Goal: Task Accomplishment & Management: Complete application form

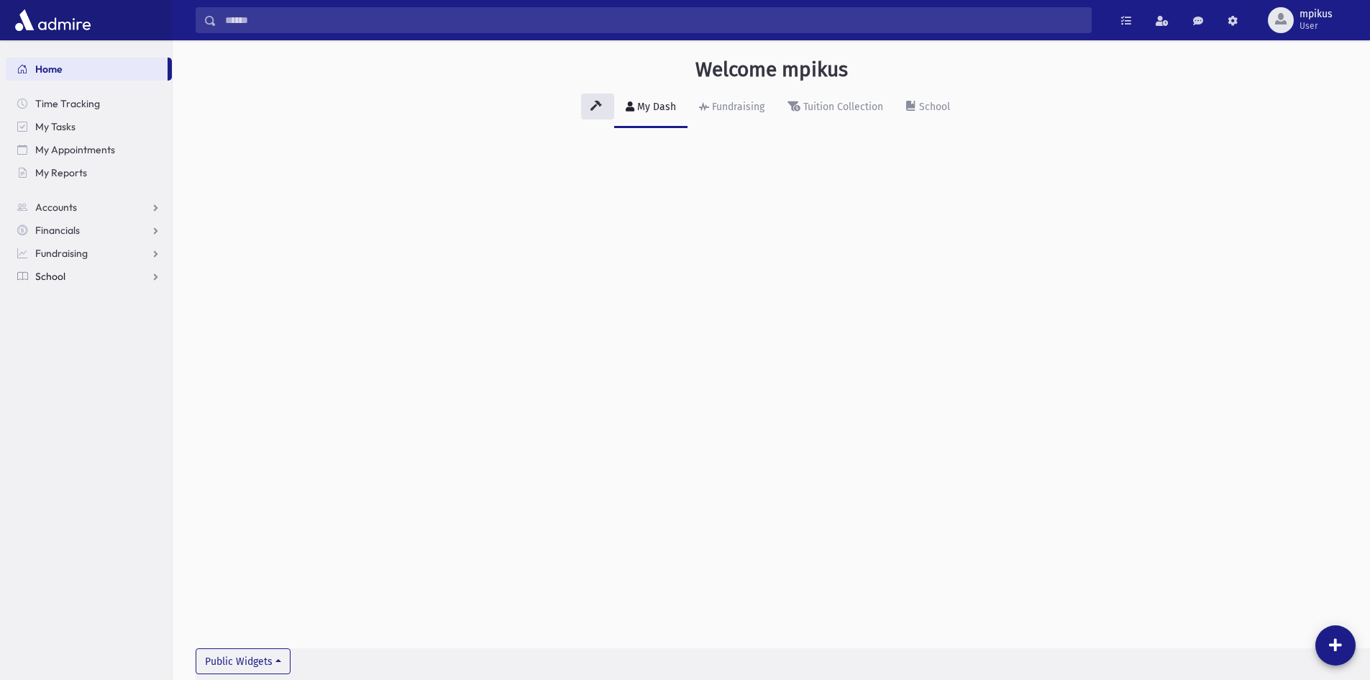
click at [80, 278] on link "School" at bounding box center [89, 276] width 166 height 23
click at [79, 324] on span "Attendance" at bounding box center [69, 322] width 53 height 13
click at [71, 322] on span "Attendance" at bounding box center [69, 322] width 53 height 13
click at [73, 343] on span "Entry" at bounding box center [67, 345] width 24 height 13
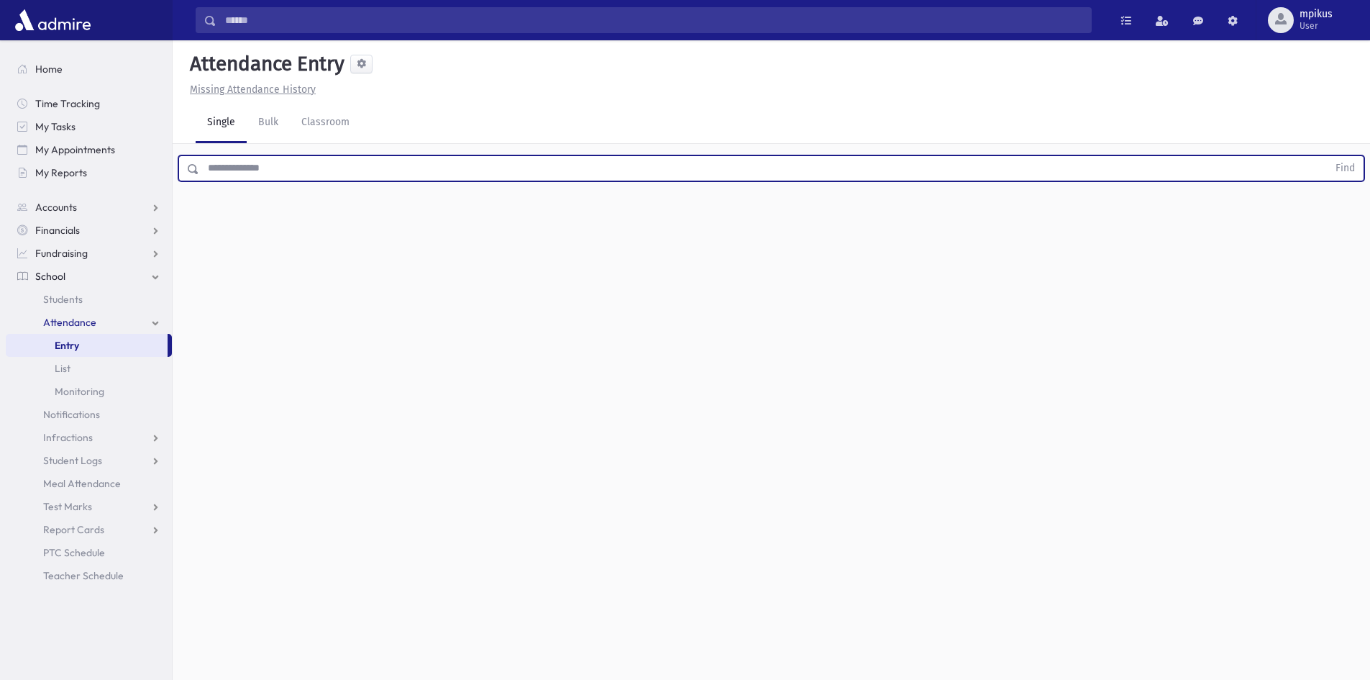
click at [403, 168] on input "text" at bounding box center [763, 168] width 1129 height 26
click at [1327, 156] on button "Find" at bounding box center [1345, 168] width 37 height 24
click at [1337, 260] on button "button" at bounding box center [1332, 261] width 29 height 26
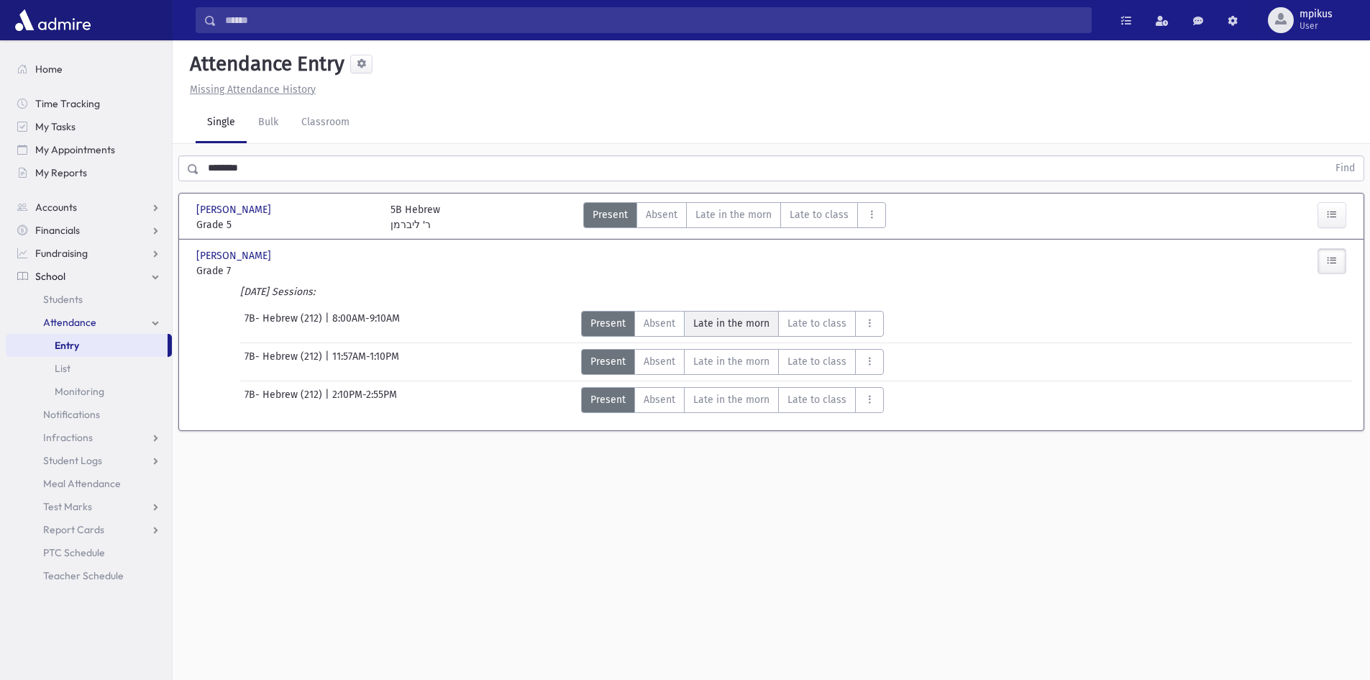
click at [740, 321] on span "Late in the morn" at bounding box center [732, 323] width 76 height 15
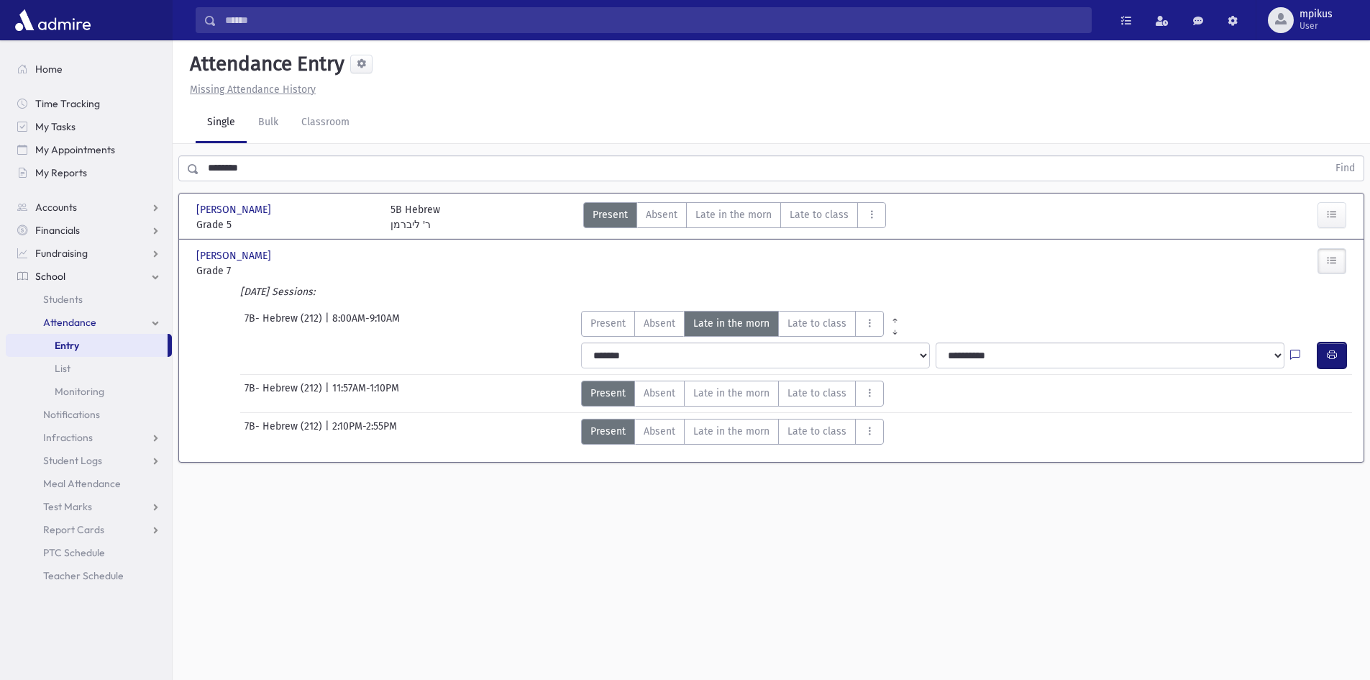
click at [1330, 353] on icon "button" at bounding box center [1332, 355] width 10 height 12
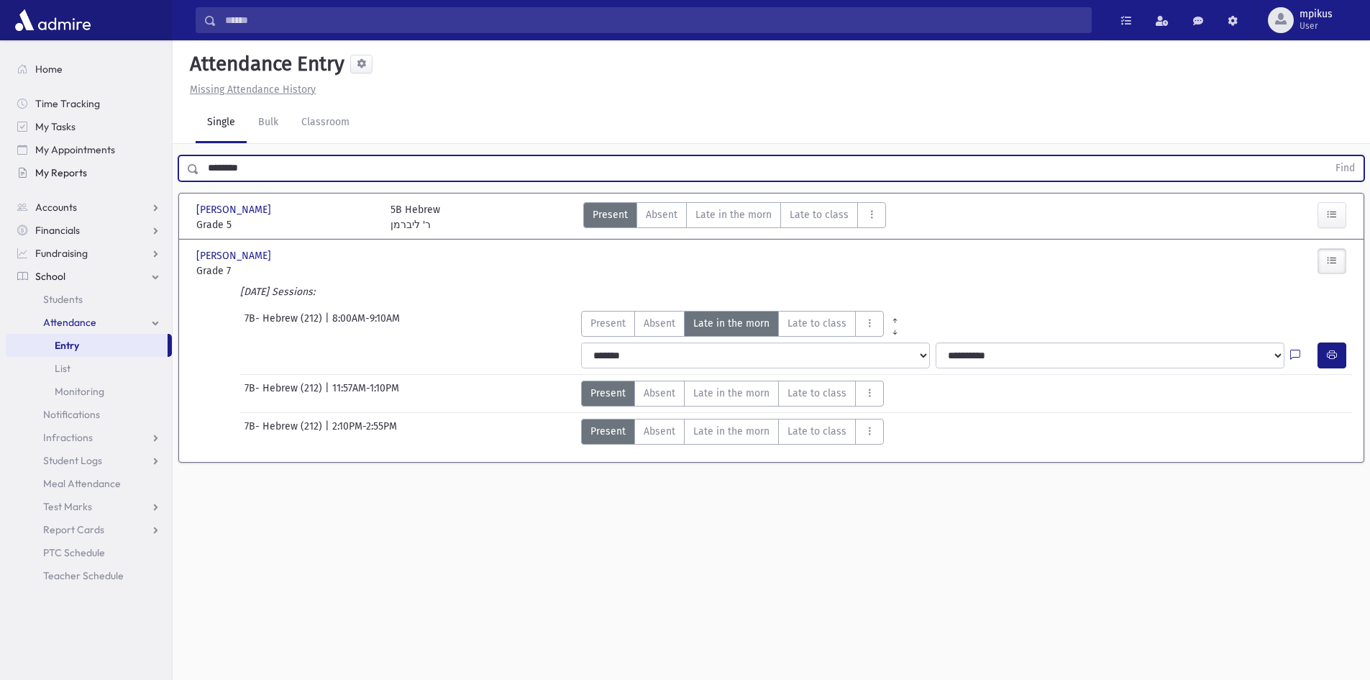
drag, startPoint x: 403, startPoint y: 173, endPoint x: 105, endPoint y: 181, distance: 297.9
click at [105, 181] on div "Search Results All Accounts" at bounding box center [685, 356] width 1370 height 712
click at [1327, 156] on button "Find" at bounding box center [1345, 168] width 37 height 24
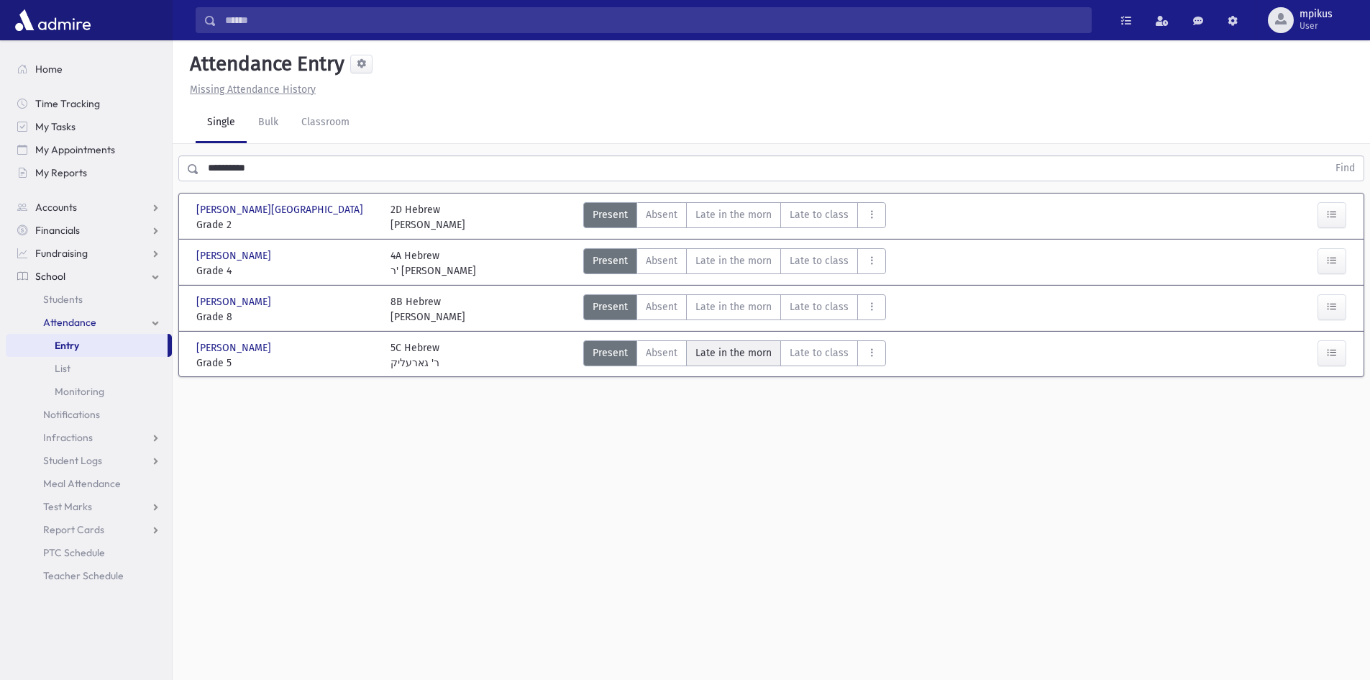
click at [760, 358] on span "Late in the morn" at bounding box center [734, 352] width 76 height 15
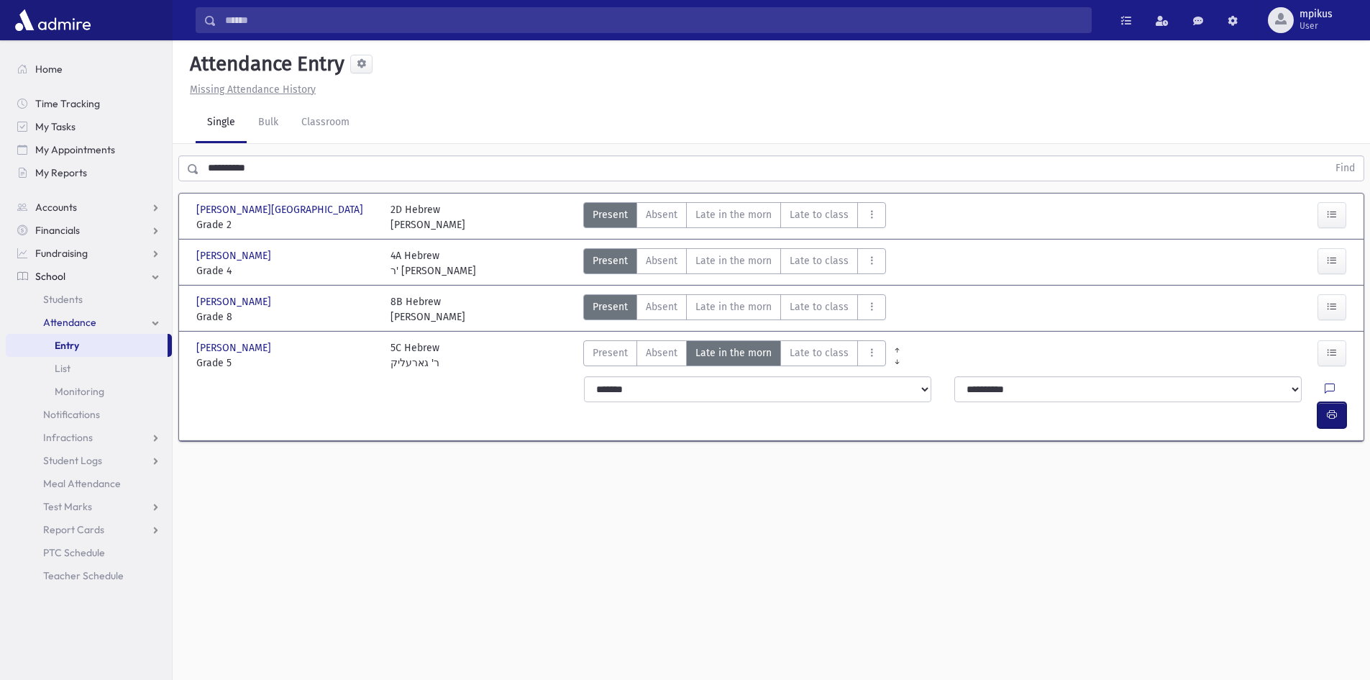
click at [1327, 409] on icon "button" at bounding box center [1332, 415] width 10 height 12
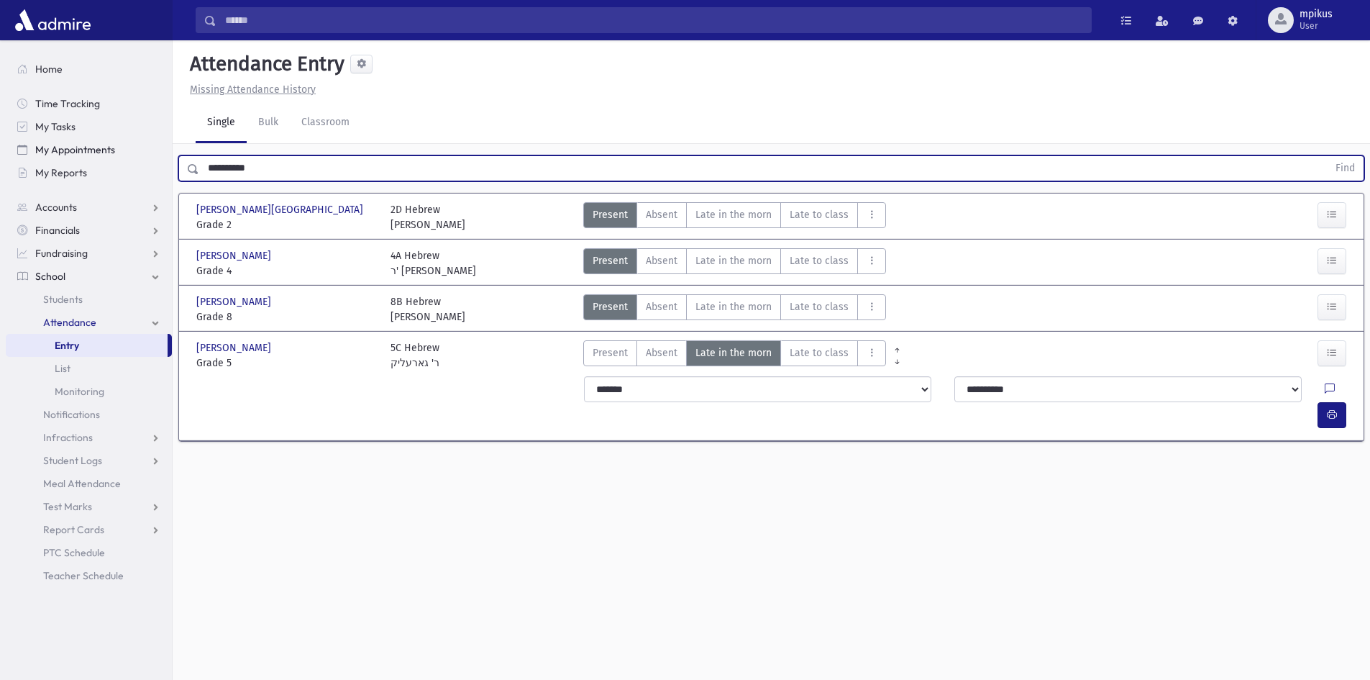
drag, startPoint x: 312, startPoint y: 167, endPoint x: 99, endPoint y: 145, distance: 214.1
click at [99, 145] on div "Search Results All Accounts" at bounding box center [685, 356] width 1370 height 712
click at [1327, 156] on button "Find" at bounding box center [1345, 168] width 37 height 24
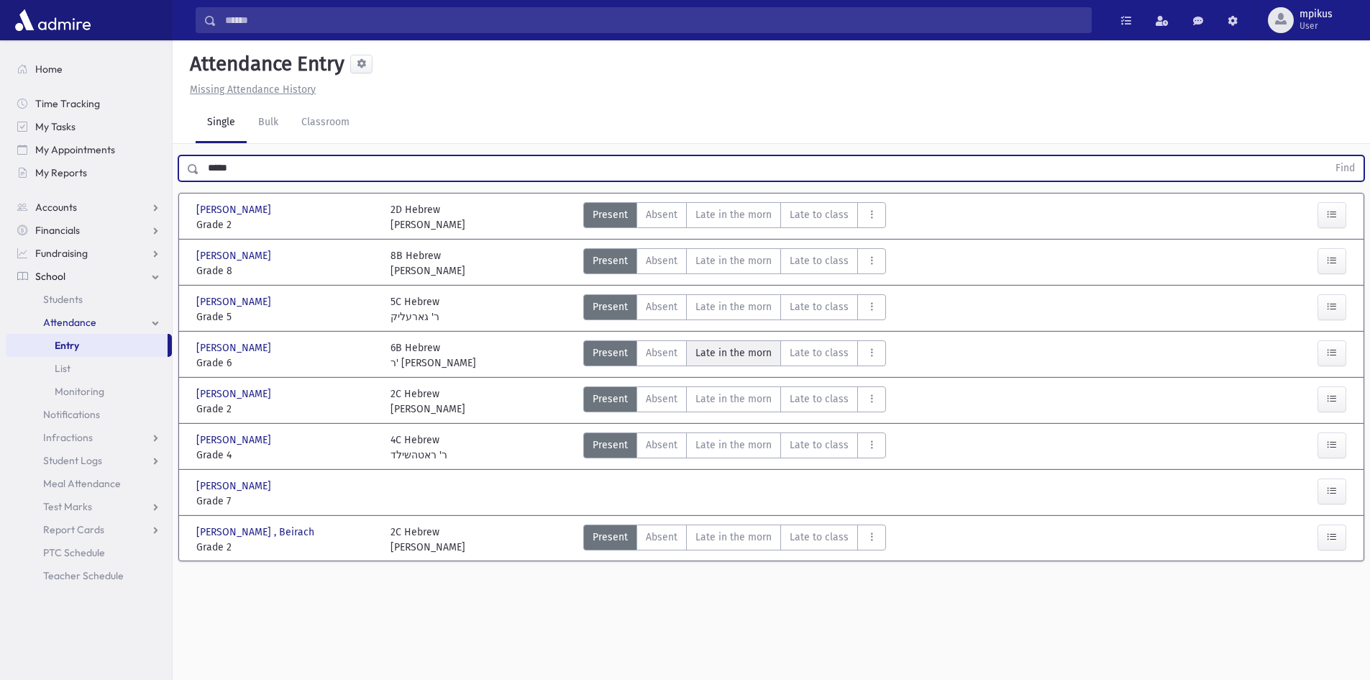
click at [724, 358] on span "Late in the morn" at bounding box center [734, 352] width 76 height 15
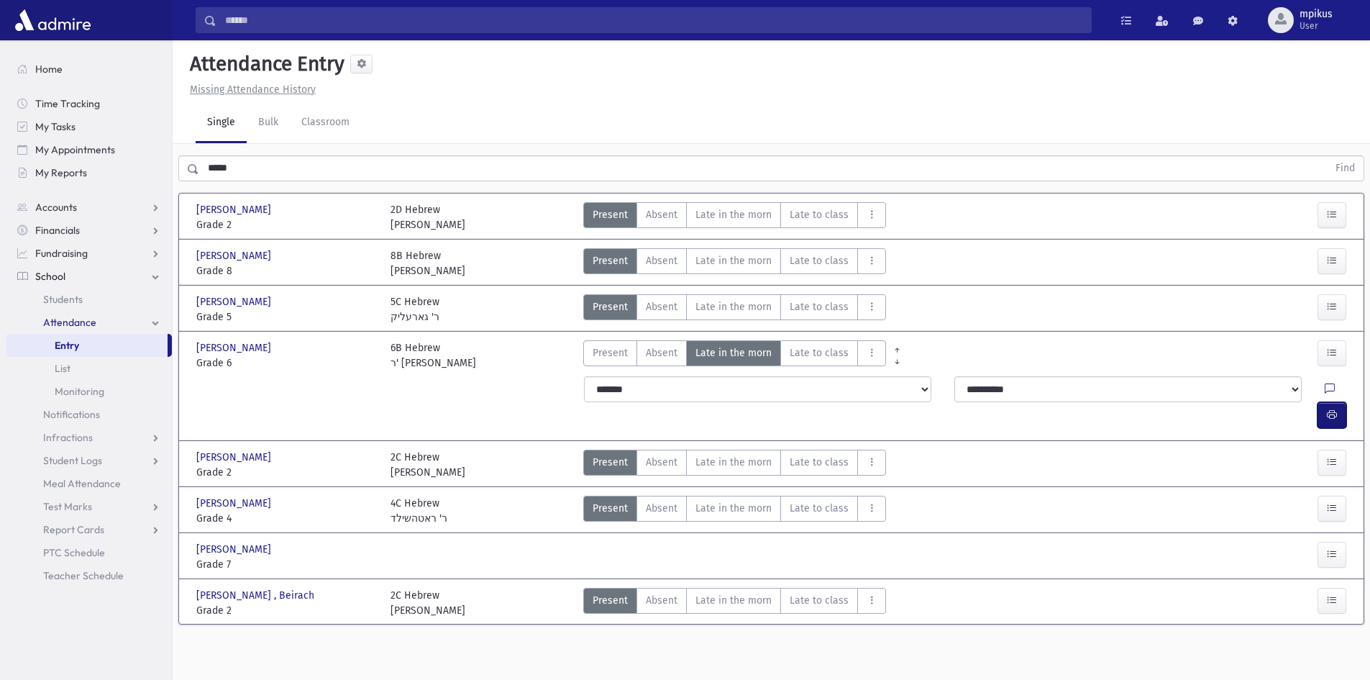
click at [1322, 402] on button "button" at bounding box center [1332, 415] width 29 height 26
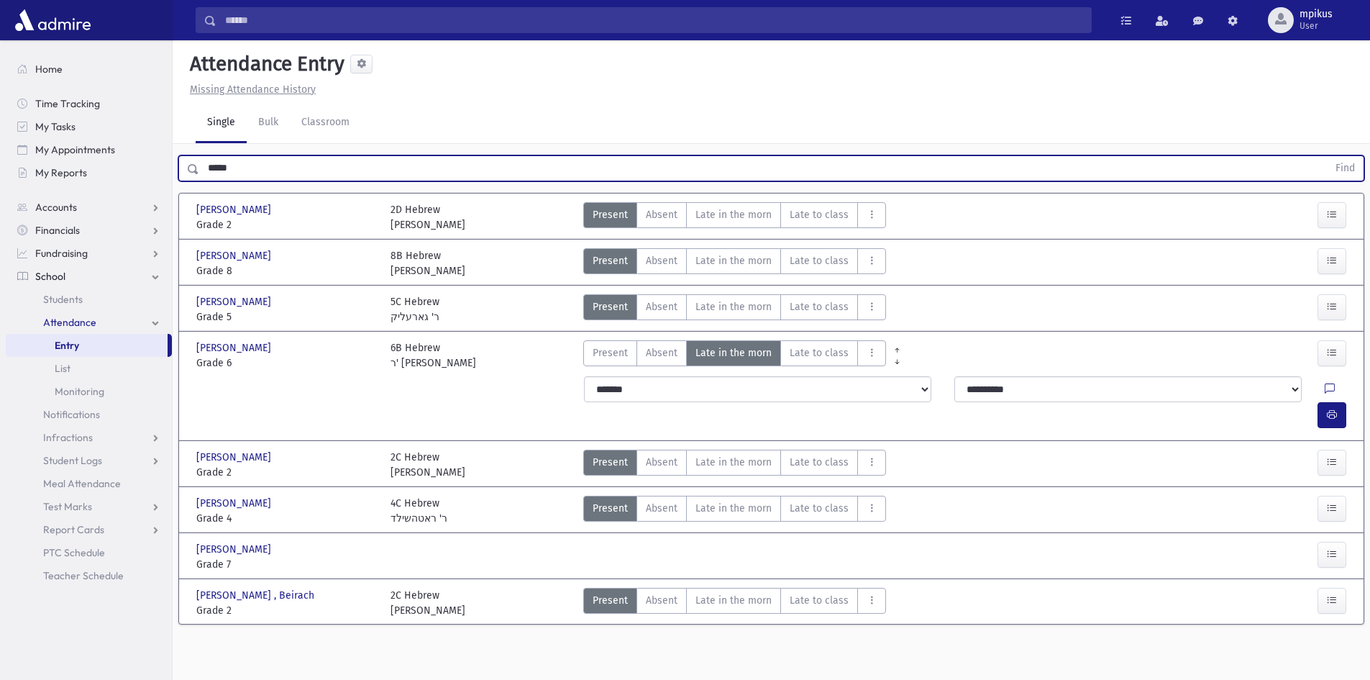
drag, startPoint x: 250, startPoint y: 163, endPoint x: 0, endPoint y: 133, distance: 251.5
click at [0, 133] on div "Search Results All Accounts" at bounding box center [685, 356] width 1370 height 712
click at [1327, 156] on button "Find" at bounding box center [1345, 168] width 37 height 24
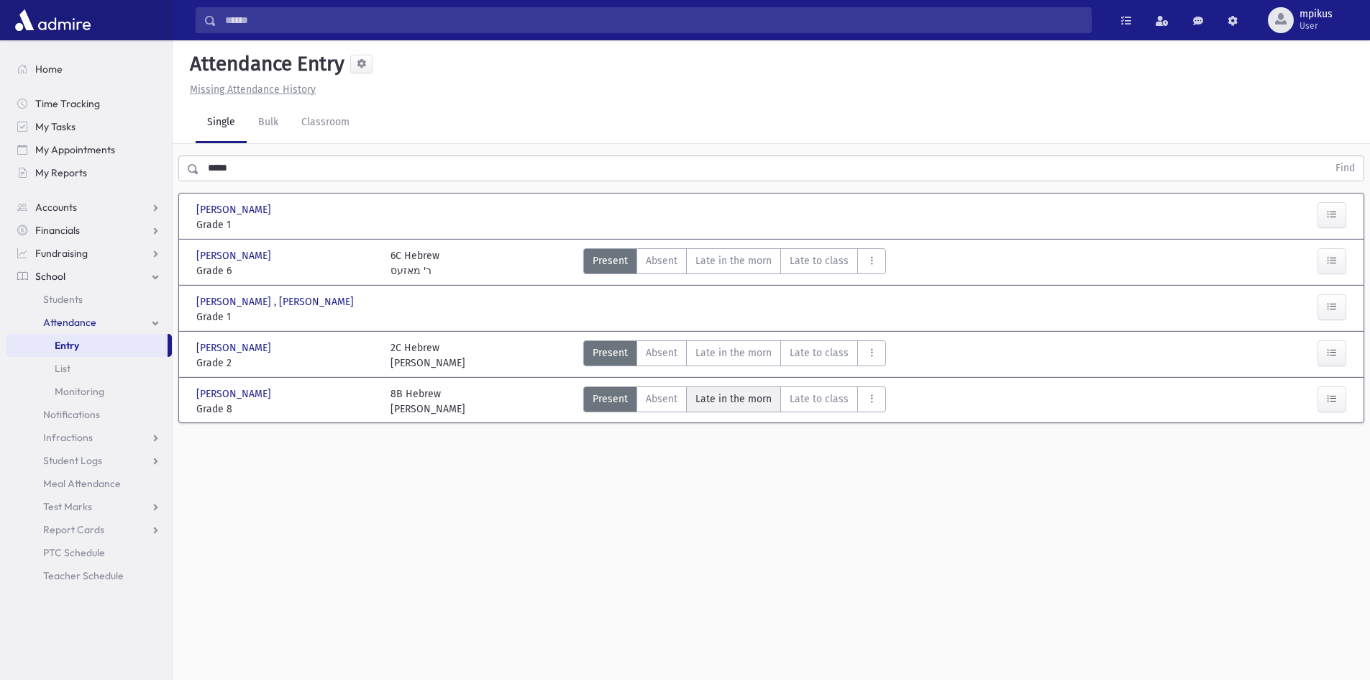
click at [737, 397] on span "Late in the morn" at bounding box center [734, 398] width 76 height 15
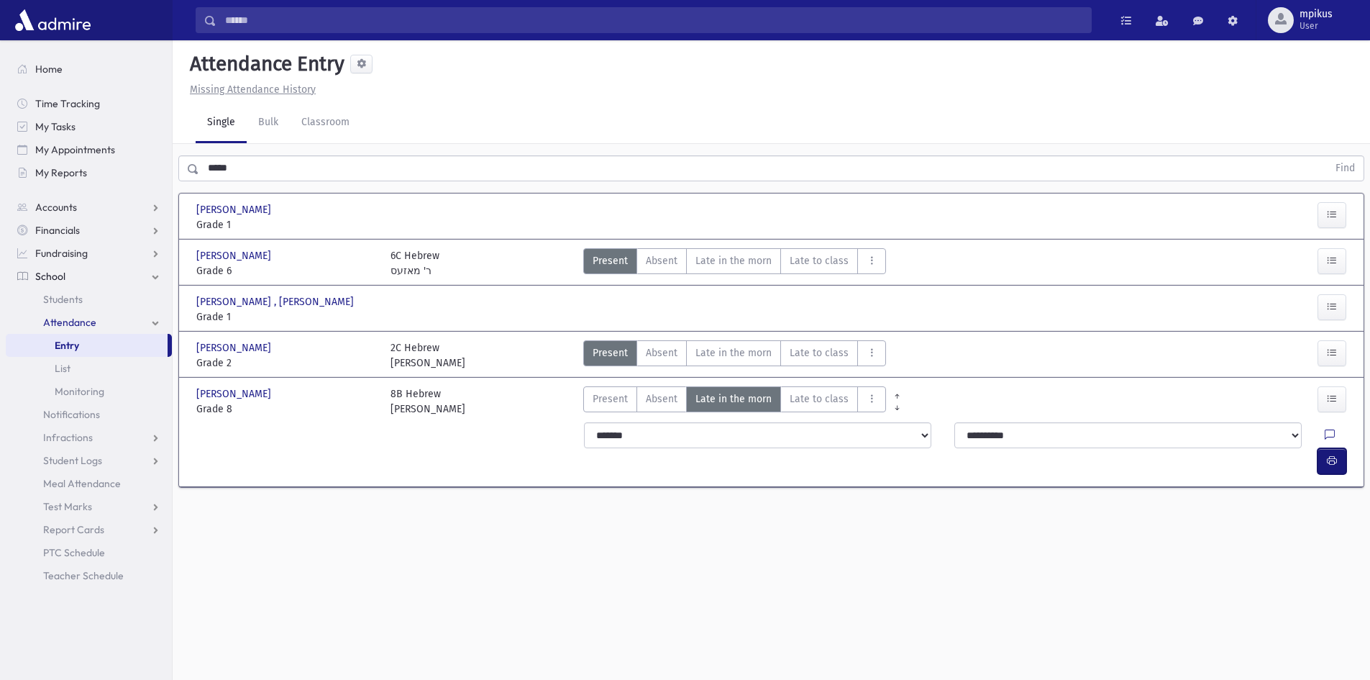
click at [1328, 455] on icon "button" at bounding box center [1332, 461] width 10 height 12
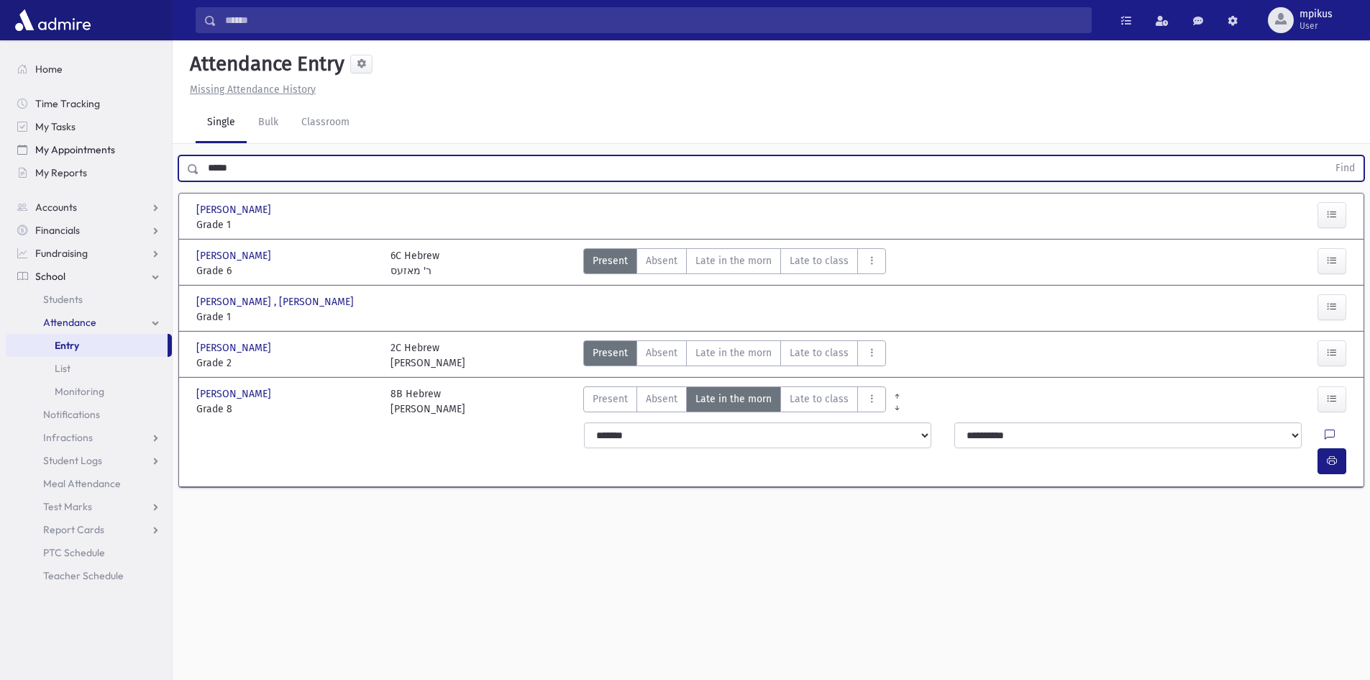
drag, startPoint x: 287, startPoint y: 169, endPoint x: 126, endPoint y: 143, distance: 163.2
click at [126, 143] on div "Search Results All Accounts" at bounding box center [685, 356] width 1370 height 712
click at [1327, 156] on button "Find" at bounding box center [1345, 168] width 37 height 24
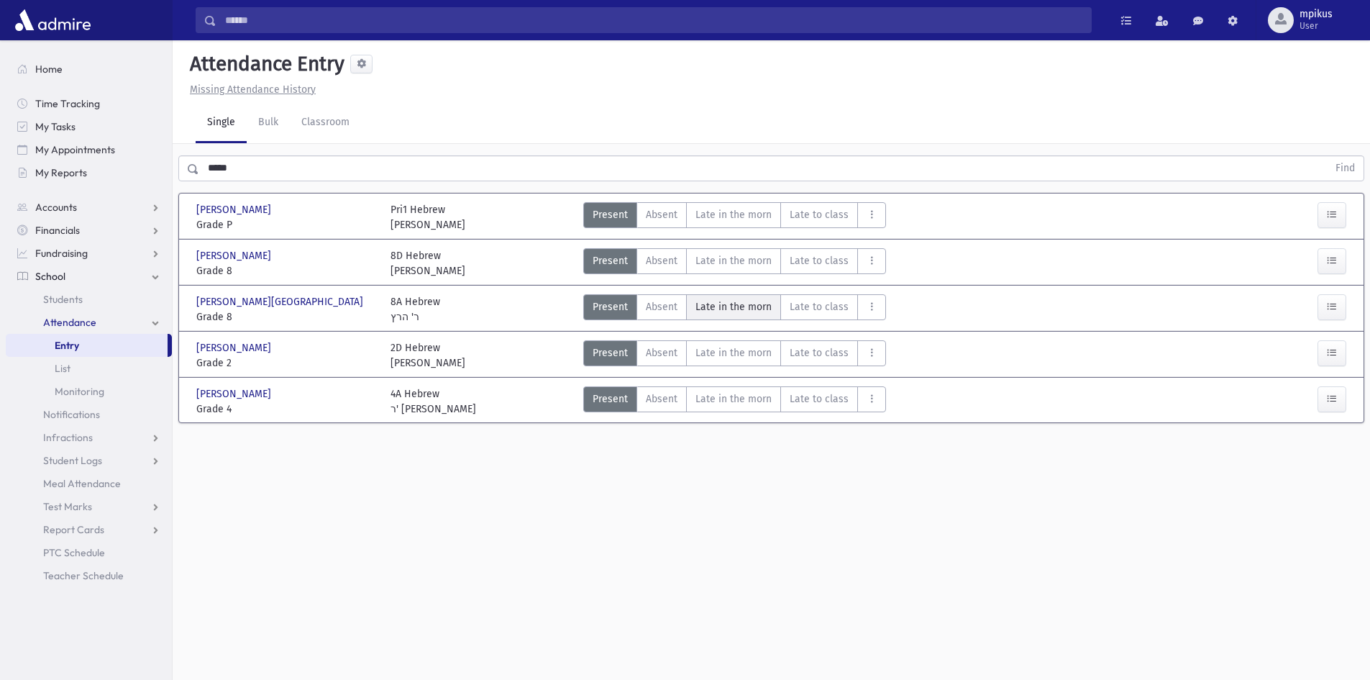
click at [760, 305] on span "Late in the morn" at bounding box center [734, 306] width 76 height 15
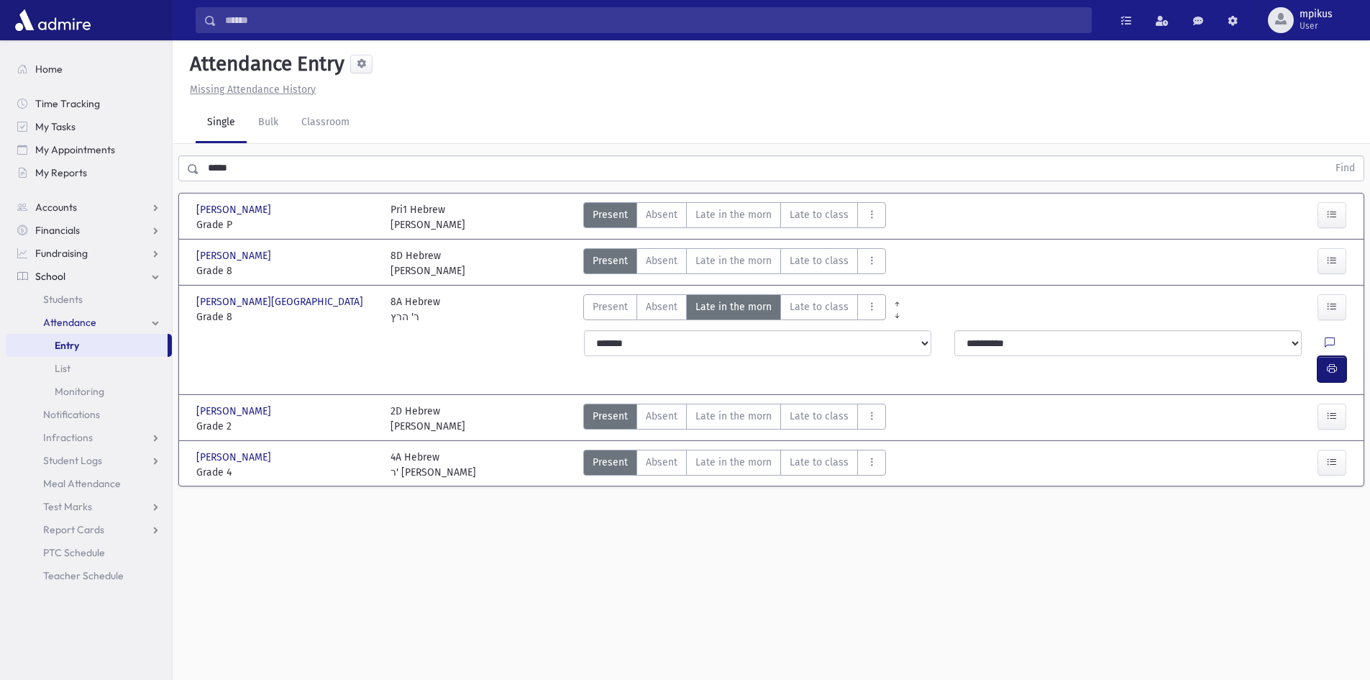
click at [1334, 363] on icon "button" at bounding box center [1332, 369] width 10 height 12
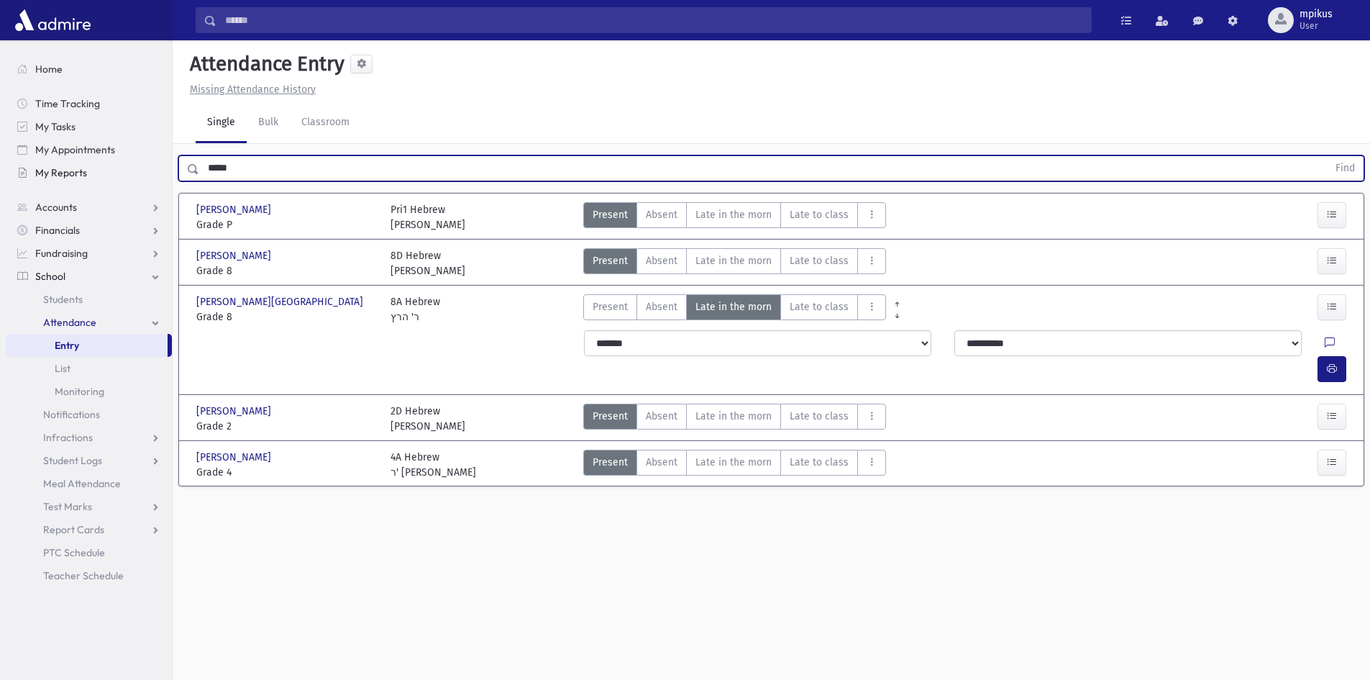
drag, startPoint x: 245, startPoint y: 163, endPoint x: 117, endPoint y: 161, distance: 128.8
click at [117, 161] on div "Search Results All Accounts" at bounding box center [685, 356] width 1370 height 712
click at [1327, 156] on button "Find" at bounding box center [1345, 168] width 37 height 24
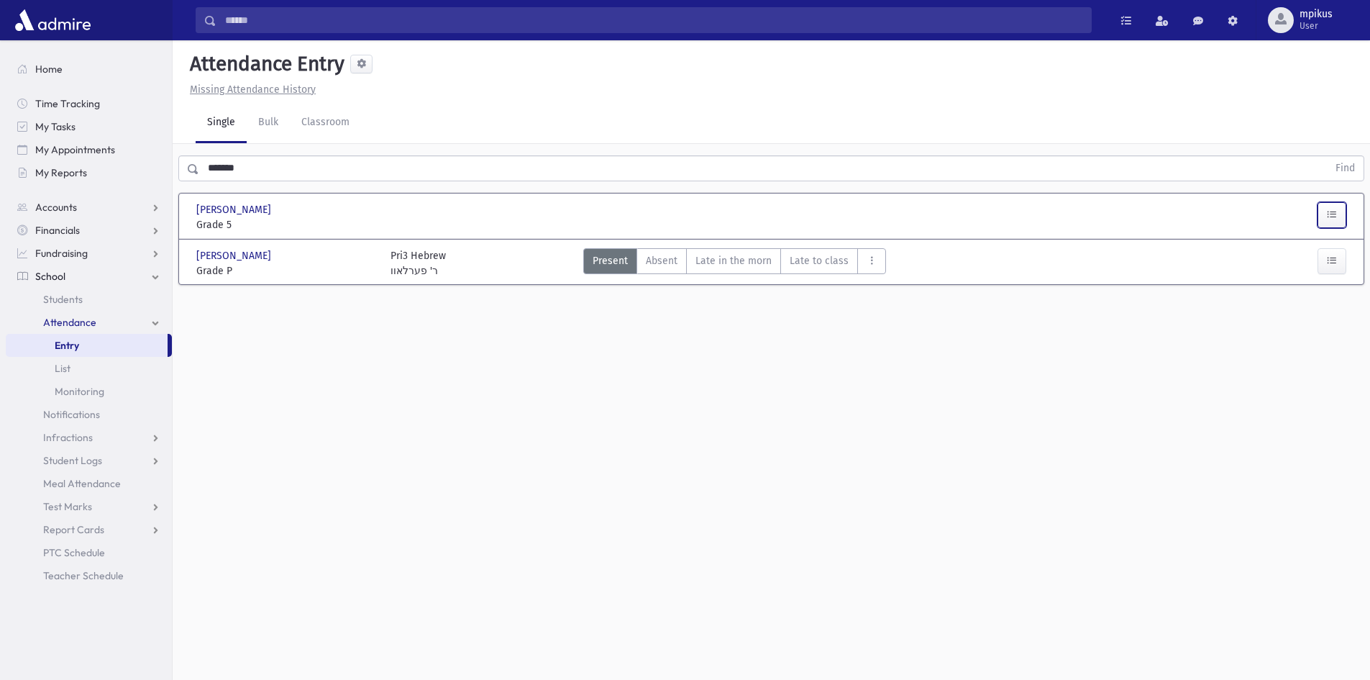
click at [1335, 209] on icon "button" at bounding box center [1332, 215] width 10 height 12
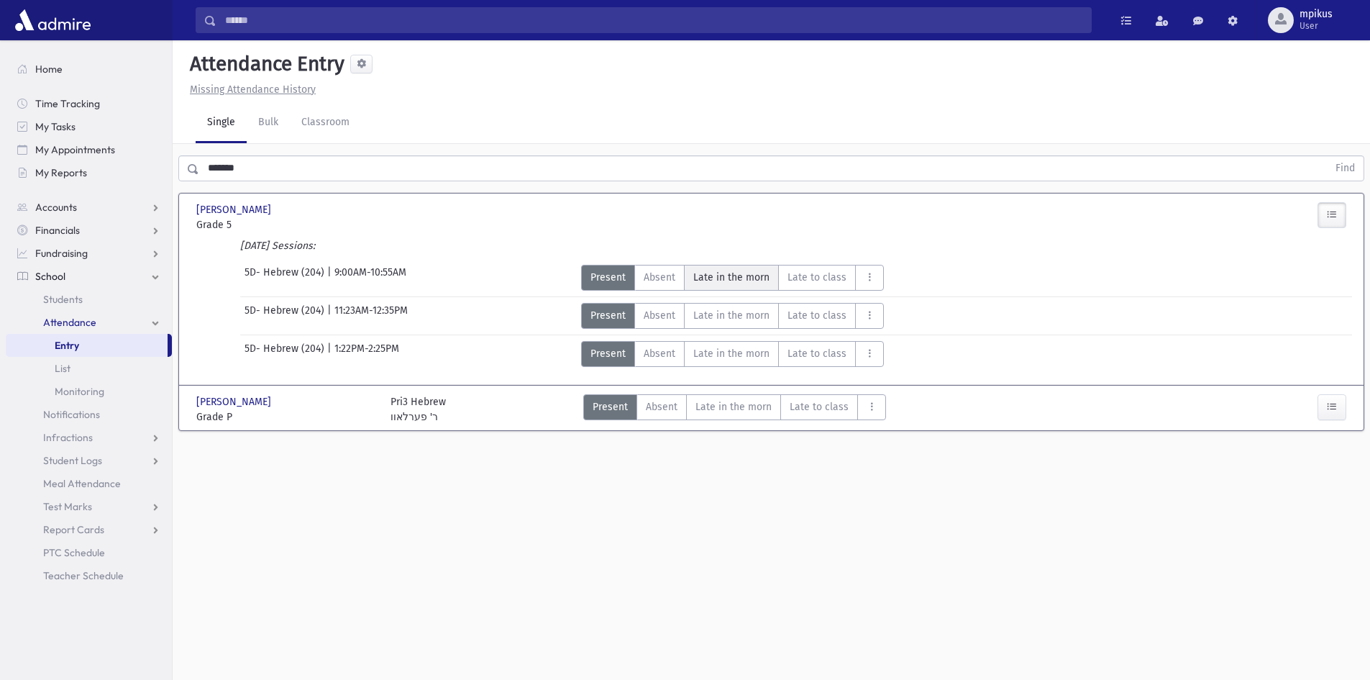
click at [736, 276] on span "Late in the morn" at bounding box center [732, 277] width 76 height 15
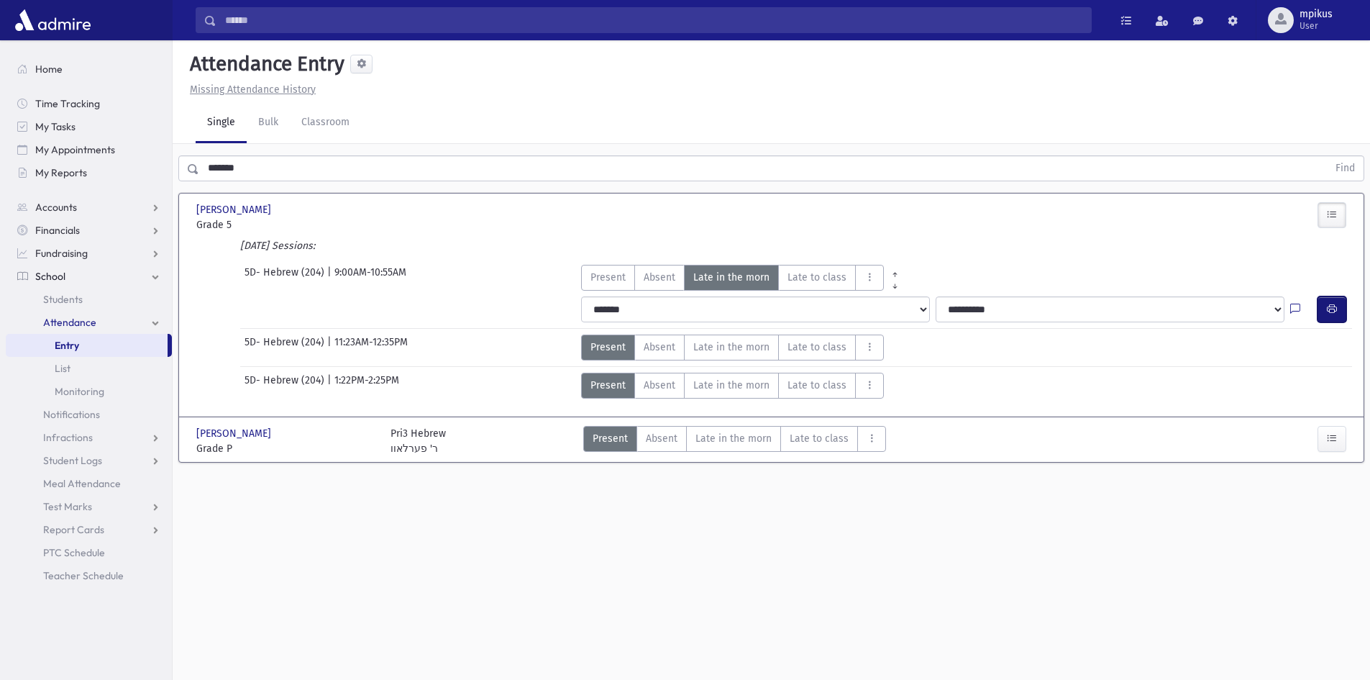
click at [1336, 311] on icon "button" at bounding box center [1332, 309] width 10 height 12
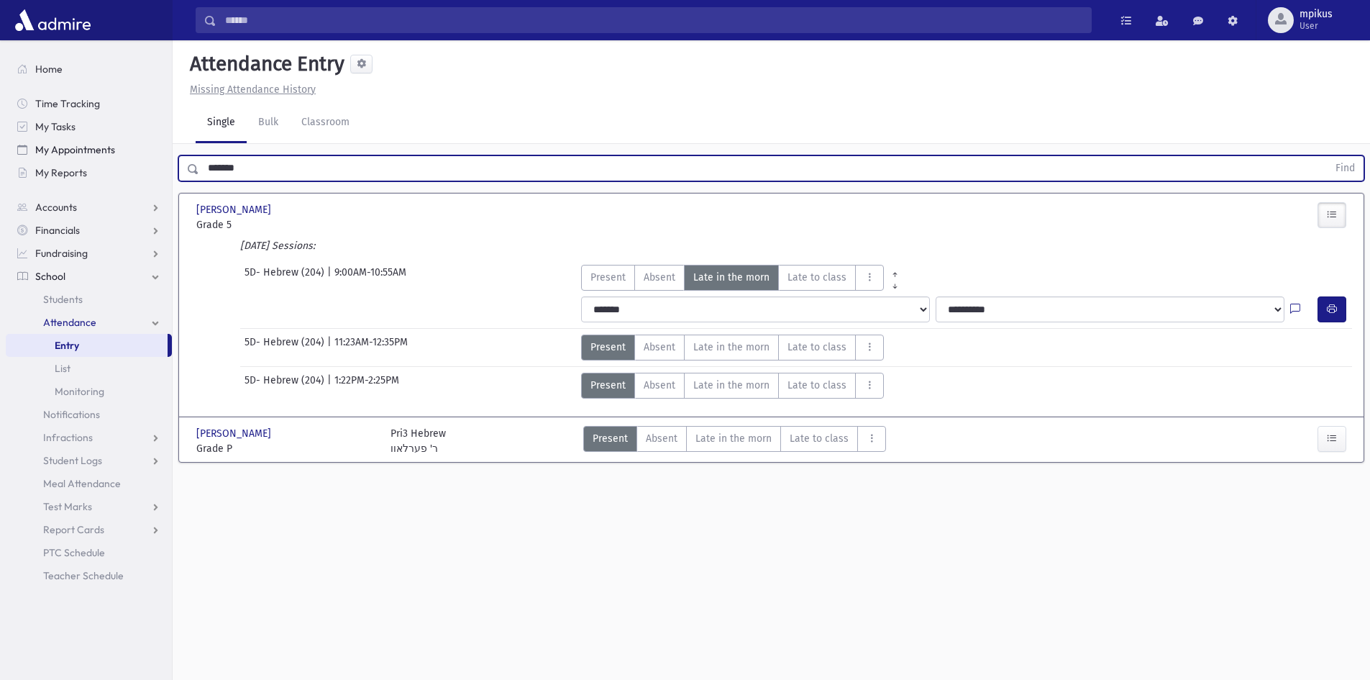
drag, startPoint x: 255, startPoint y: 176, endPoint x: 27, endPoint y: 139, distance: 231.0
click at [27, 139] on div "Search Results All Accounts" at bounding box center [685, 356] width 1370 height 712
click at [1327, 156] on button "Find" at bounding box center [1345, 168] width 37 height 24
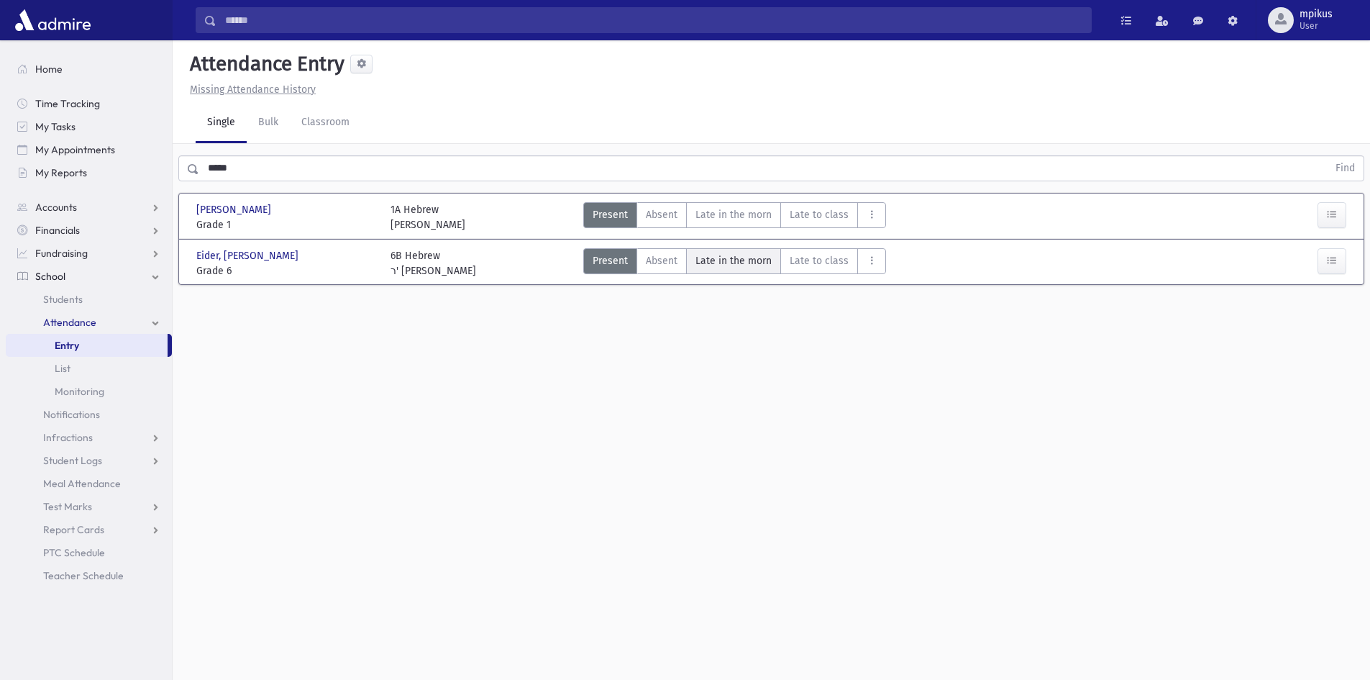
click at [722, 262] on span "Late in the morn" at bounding box center [734, 260] width 76 height 15
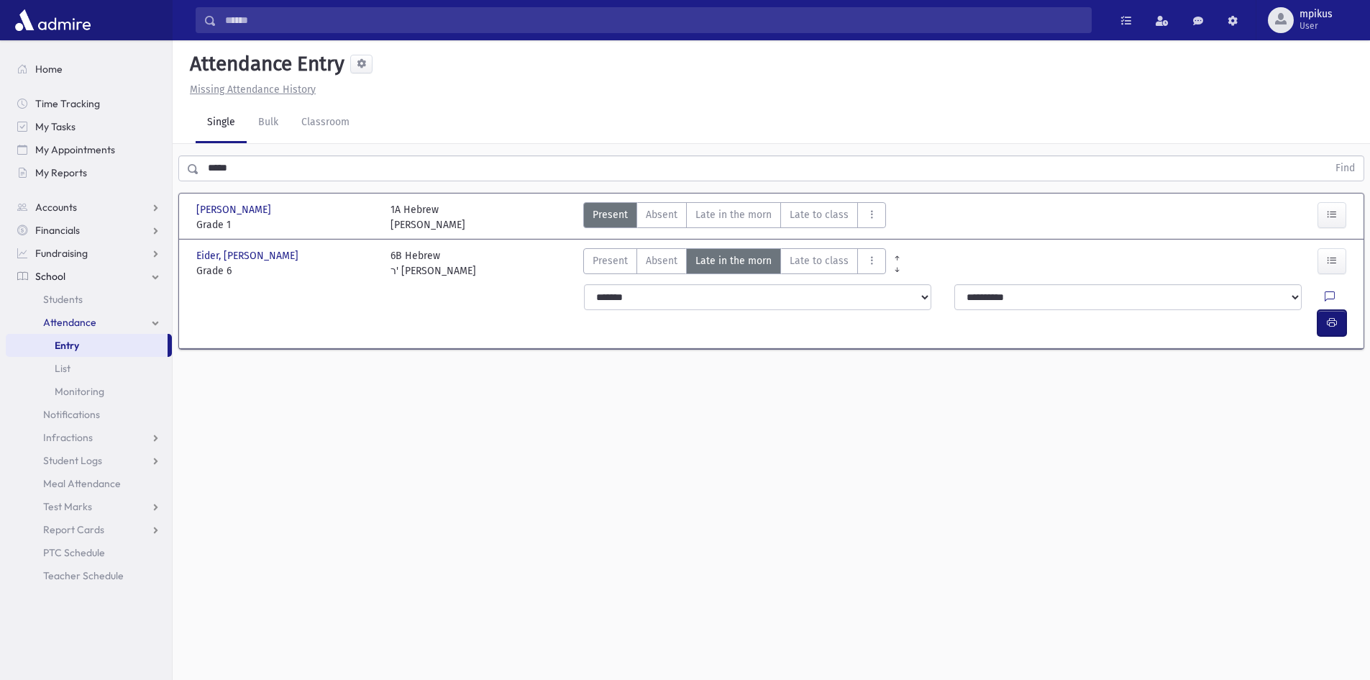
click at [1332, 317] on icon "button" at bounding box center [1332, 323] width 10 height 12
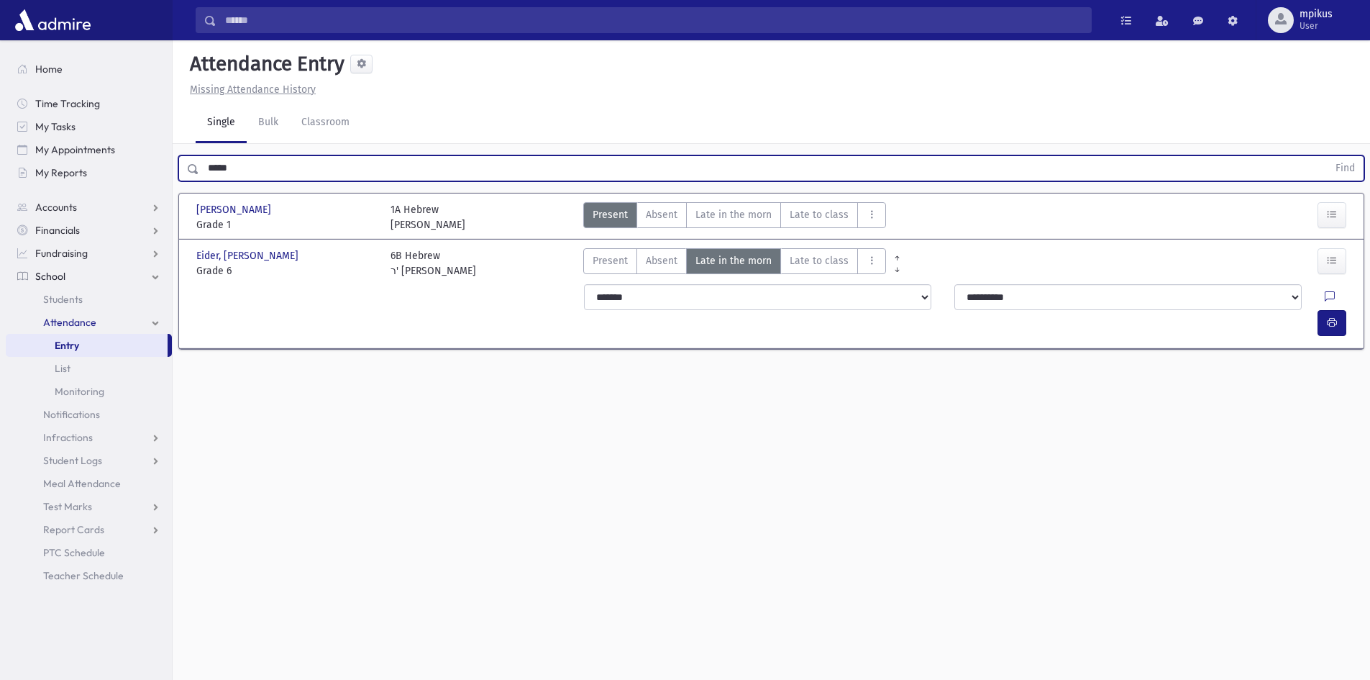
drag, startPoint x: 280, startPoint y: 169, endPoint x: 0, endPoint y: 139, distance: 281.5
click at [0, 139] on div "Search Results All Accounts" at bounding box center [685, 356] width 1370 height 712
click at [1327, 156] on button "Find" at bounding box center [1345, 168] width 37 height 24
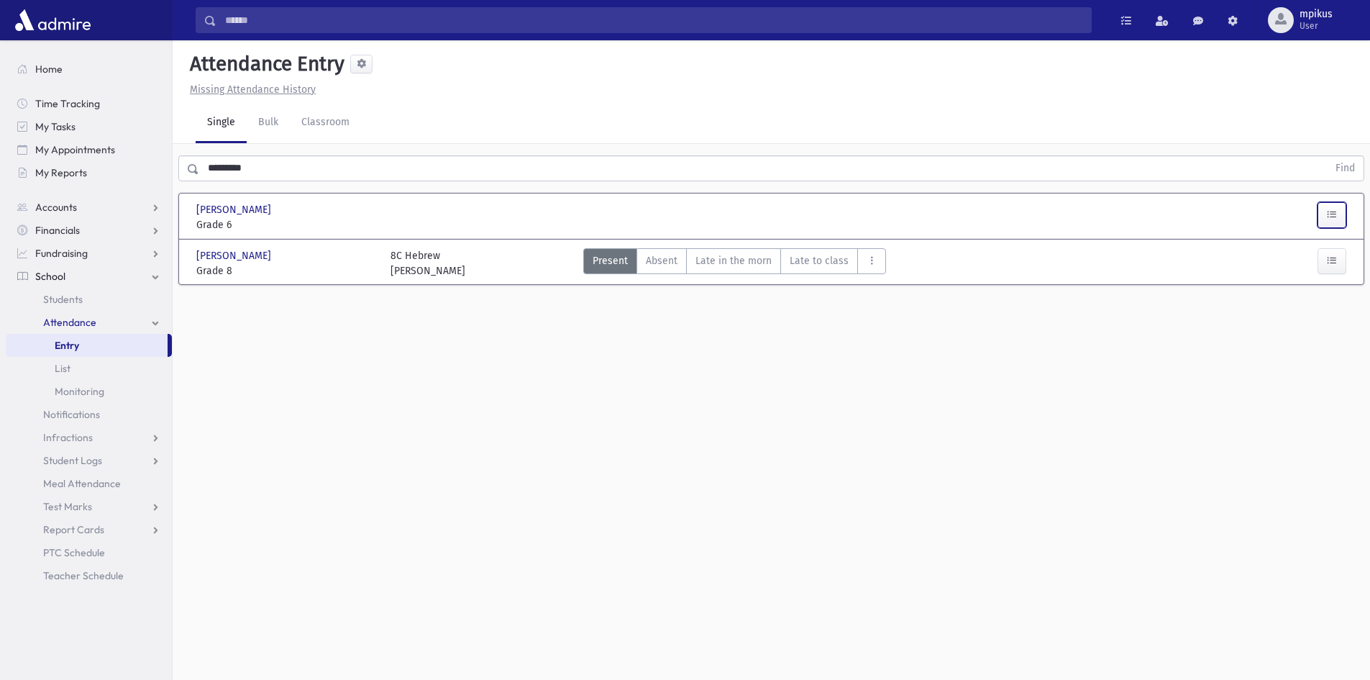
click at [1326, 215] on button "button" at bounding box center [1332, 215] width 29 height 26
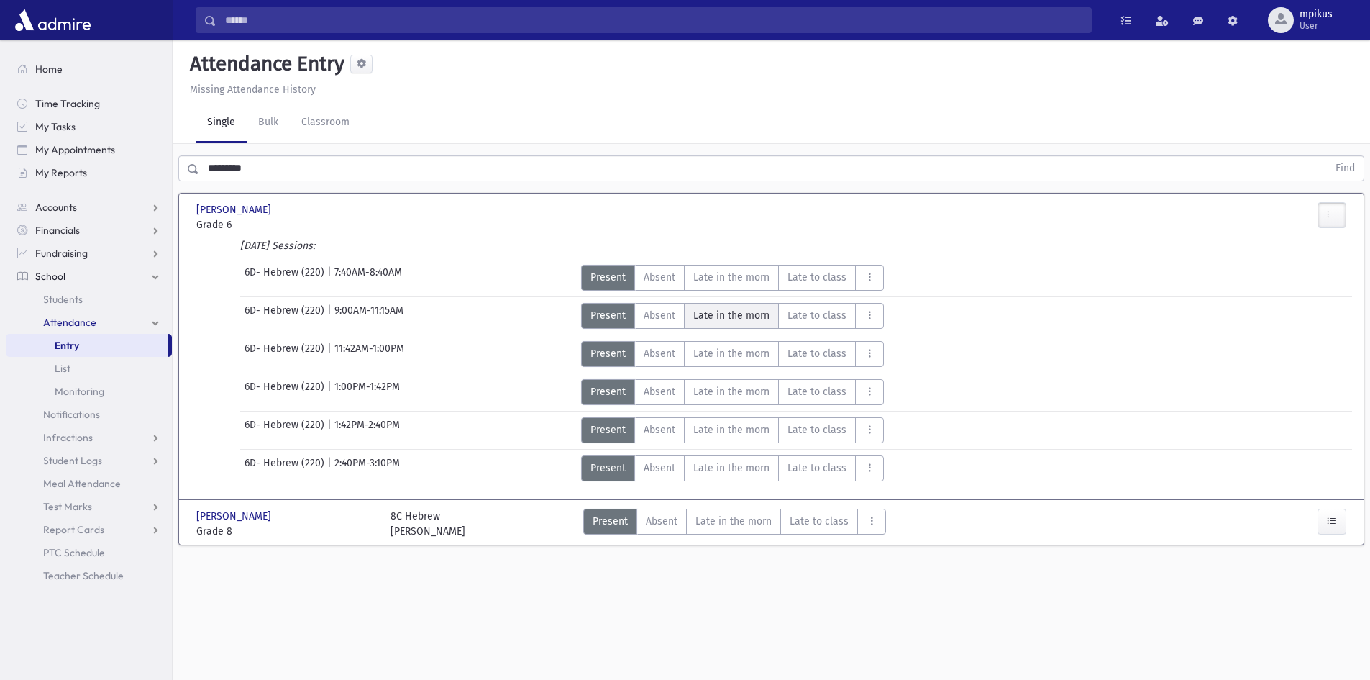
click at [760, 318] on span "Late in the morn" at bounding box center [732, 315] width 76 height 15
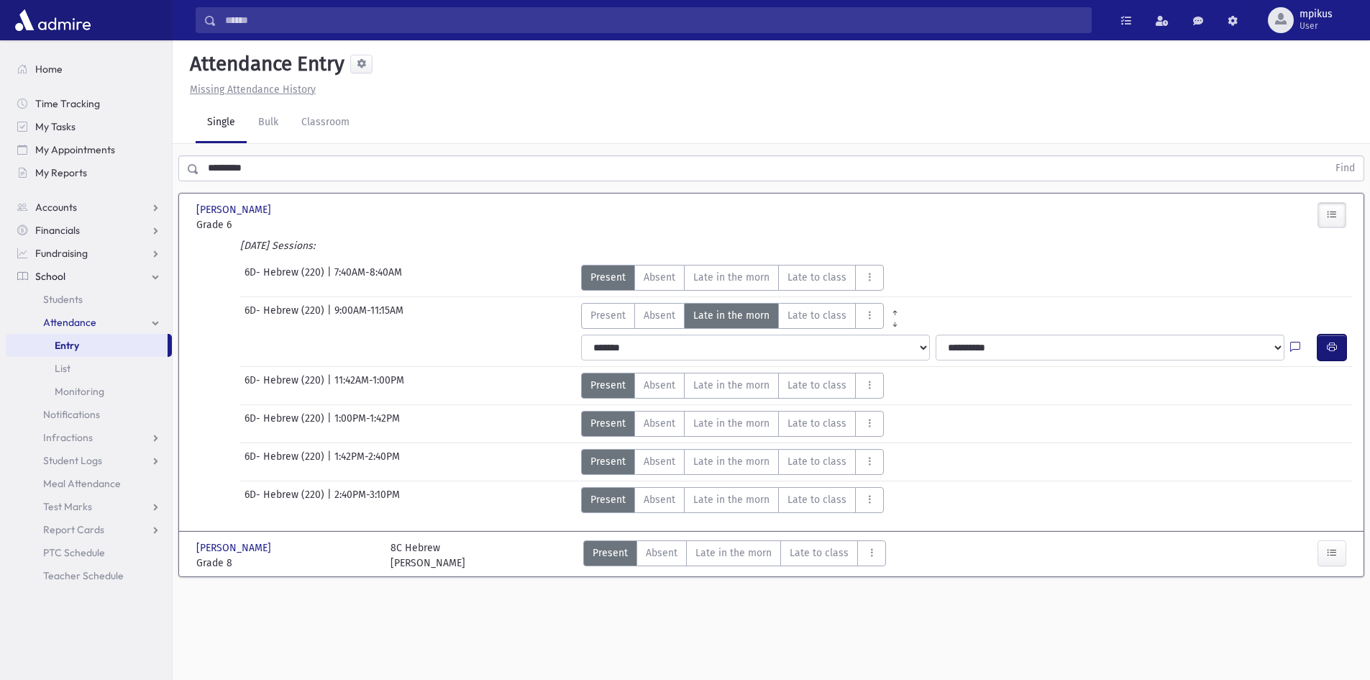
click at [1335, 347] on icon "button" at bounding box center [1332, 347] width 10 height 12
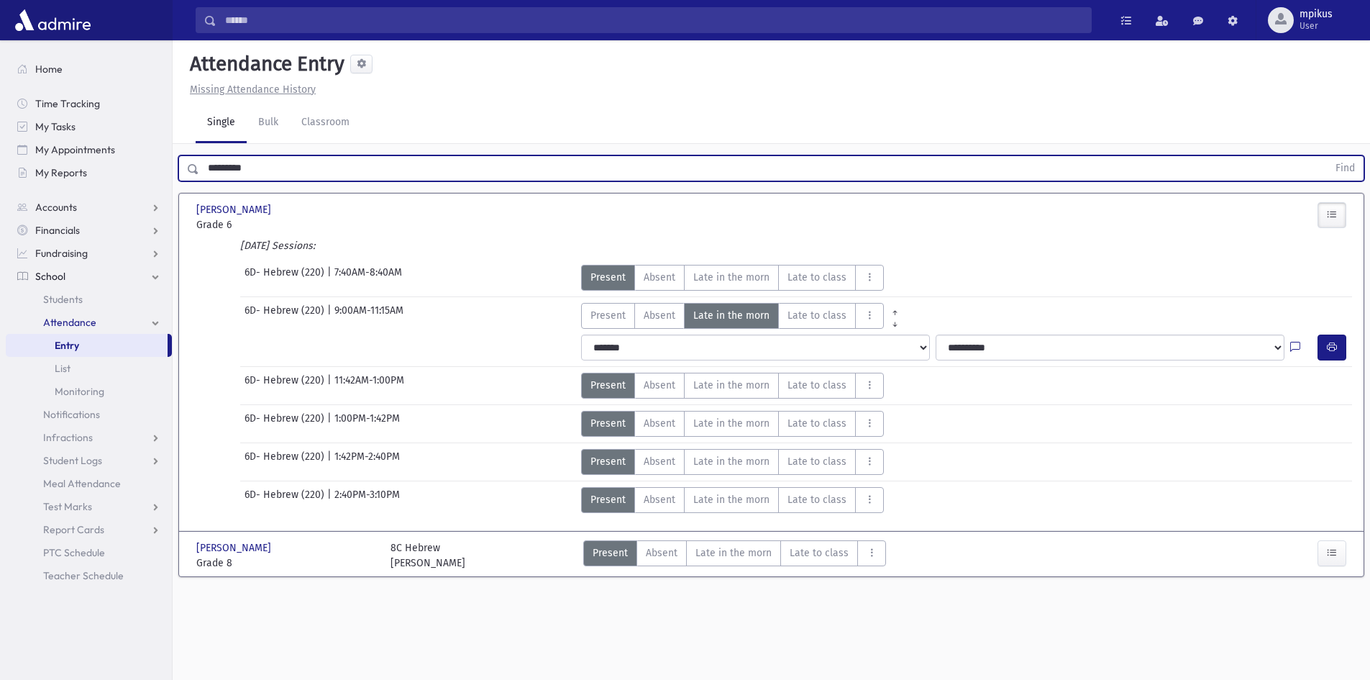
drag, startPoint x: 280, startPoint y: 171, endPoint x: 0, endPoint y: 144, distance: 281.2
click at [0, 143] on div "Search Results All Accounts" at bounding box center [685, 356] width 1370 height 712
type input "*********"
click at [1327, 156] on button "Find" at bounding box center [1345, 168] width 37 height 24
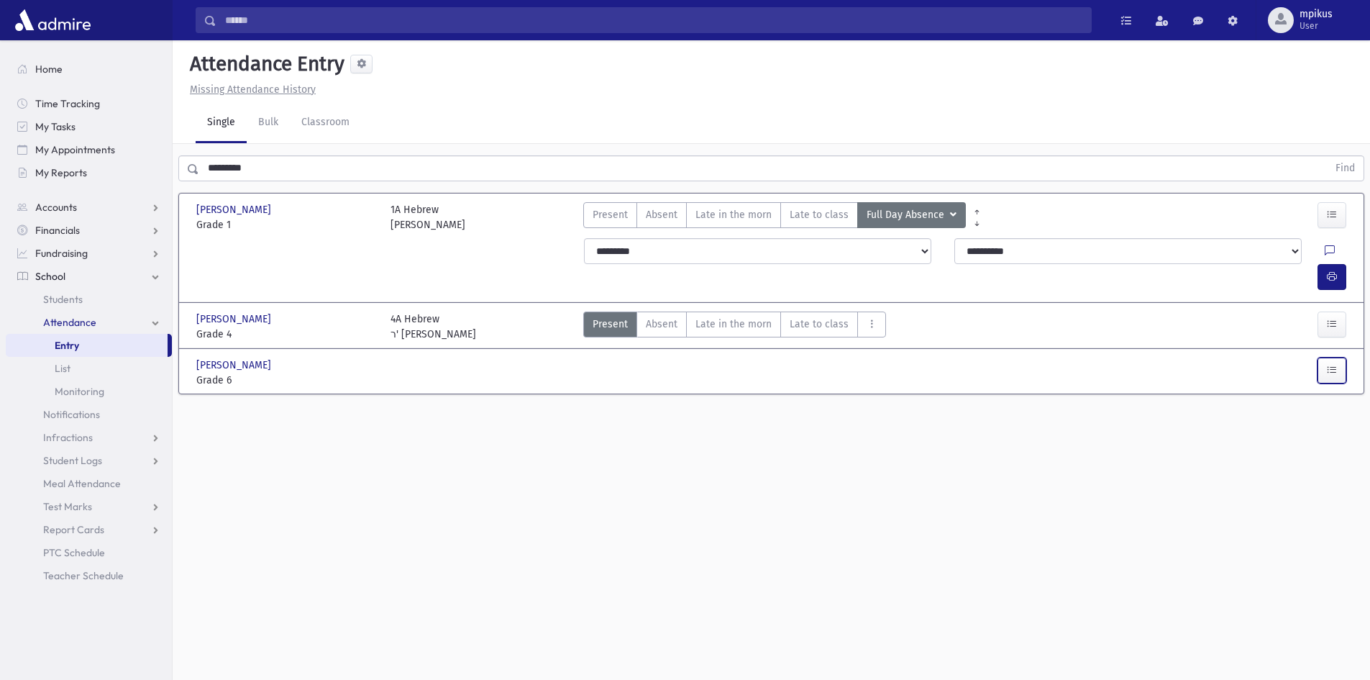
click at [1329, 364] on icon "button" at bounding box center [1332, 370] width 10 height 12
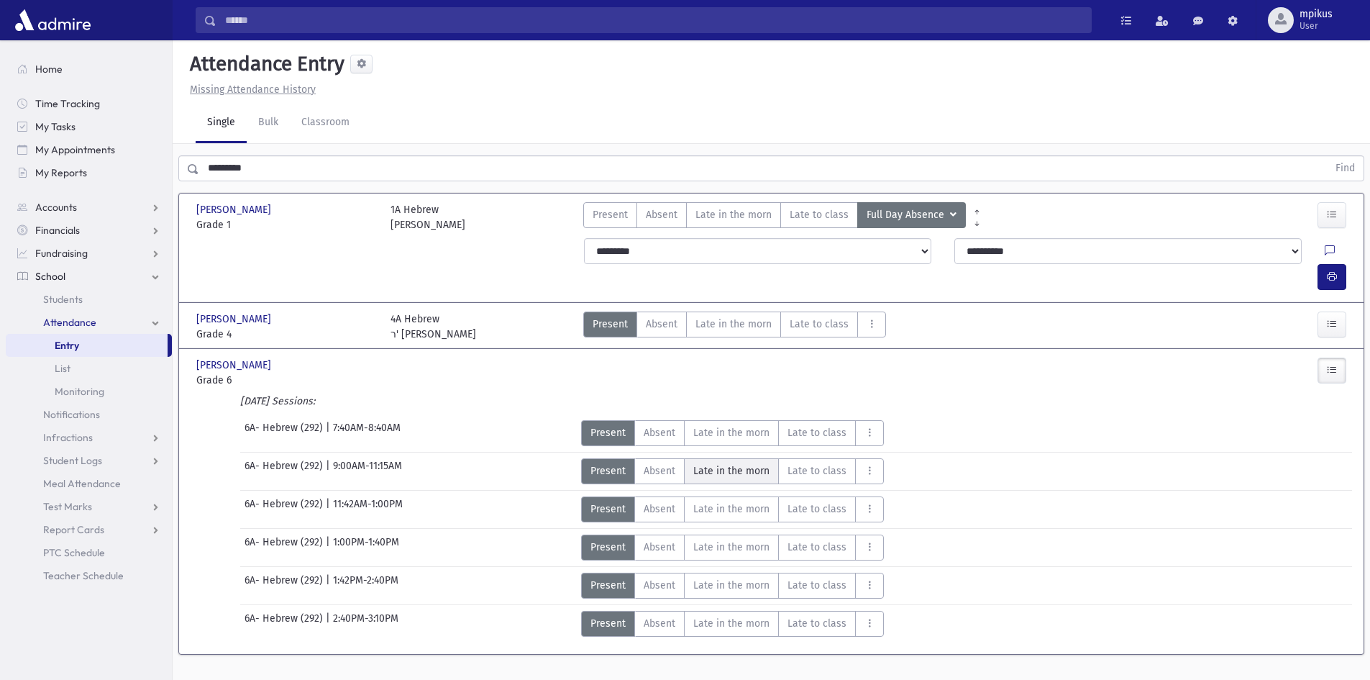
click at [739, 463] on span "Late in the morn" at bounding box center [732, 470] width 76 height 15
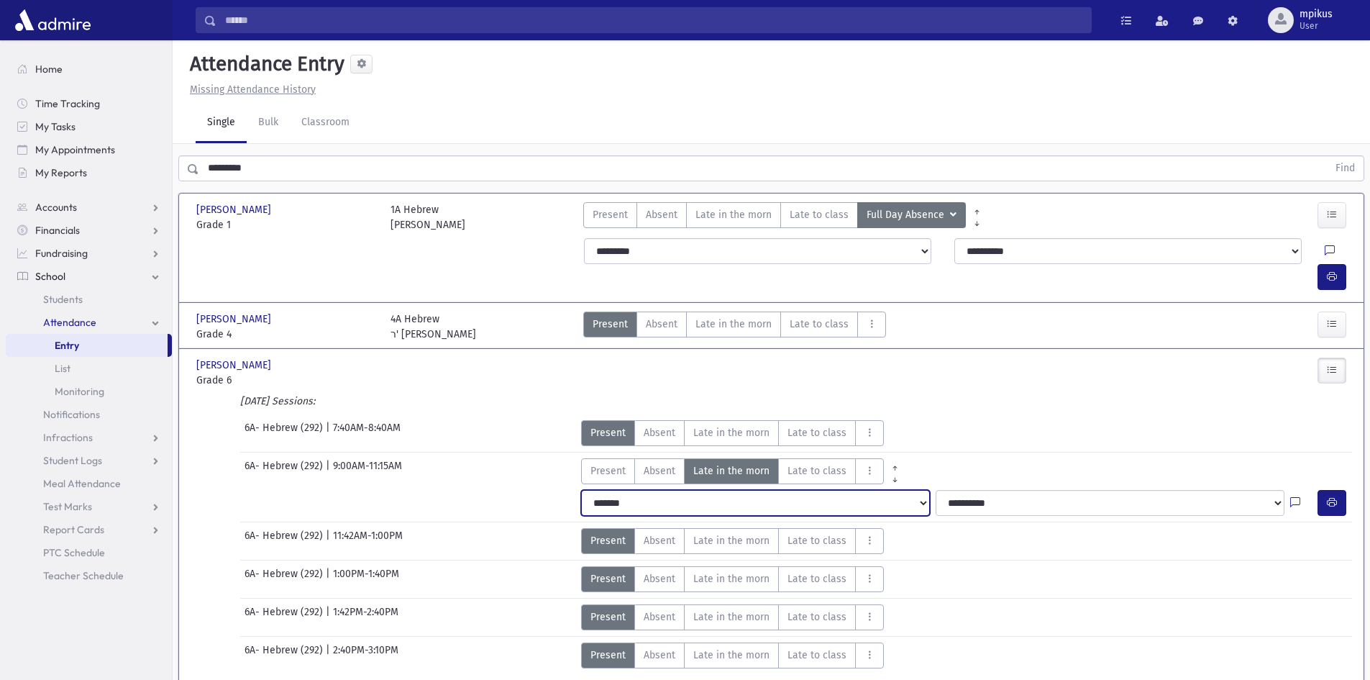
click at [915, 490] on select "**********" at bounding box center [755, 503] width 349 height 26
click at [581, 490] on select "**********" at bounding box center [755, 503] width 349 height 26
click at [1340, 490] on button "button" at bounding box center [1332, 503] width 29 height 26
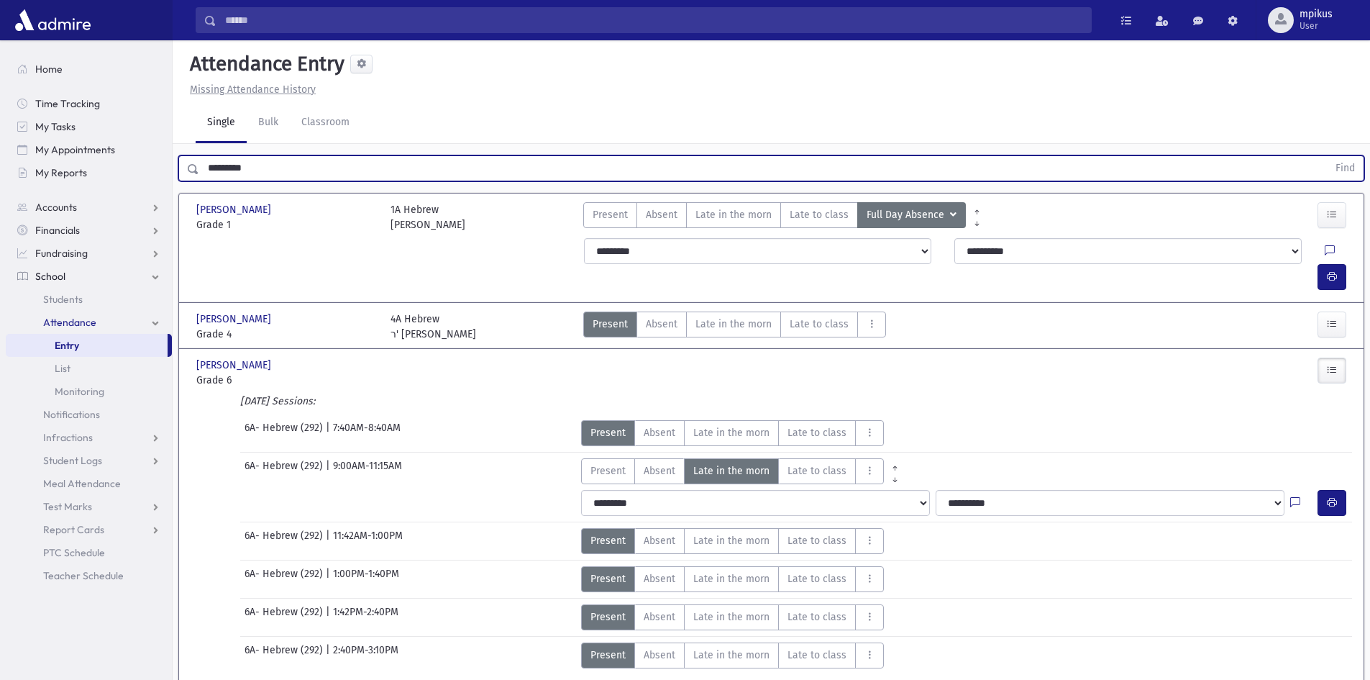
drag, startPoint x: 391, startPoint y: 175, endPoint x: 0, endPoint y: 127, distance: 393.6
click at [0, 127] on div "Search Results All Accounts" at bounding box center [685, 369] width 1370 height 739
